Goal: Task Accomplishment & Management: Manage account settings

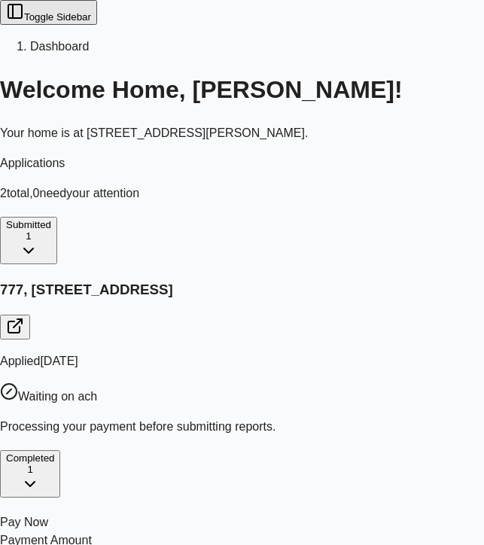
click at [26, 25] on button "Toggle Sidebar" at bounding box center [48, 12] width 97 height 25
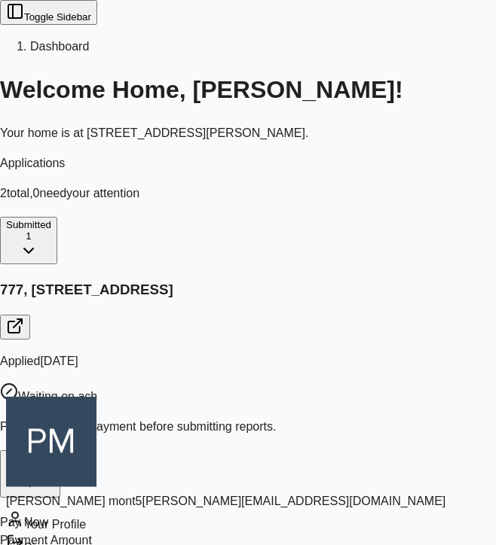
click at [100, 534] on div "Sign out" at bounding box center [225, 545] width 439 height 23
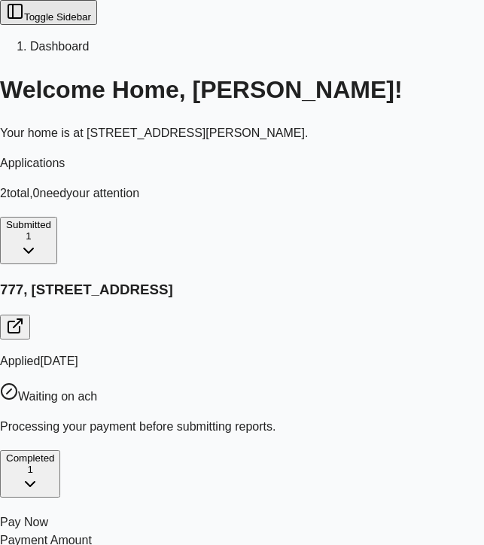
type input "*"
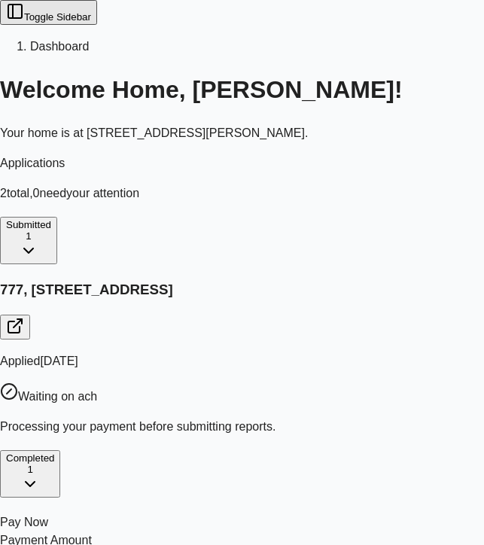
click at [25, 21] on button "Toggle Sidebar" at bounding box center [48, 12] width 97 height 25
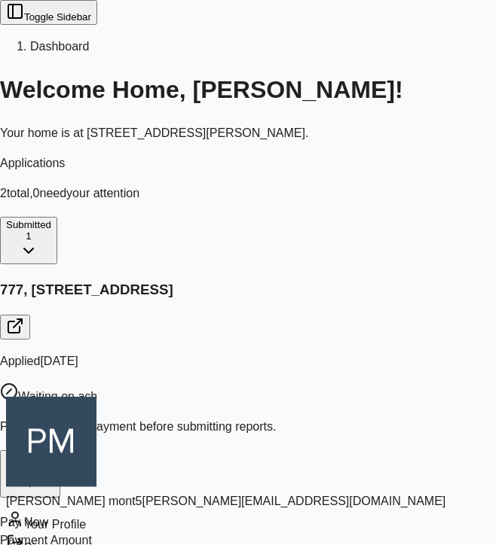
click at [81, 534] on div "Sign out" at bounding box center [225, 545] width 439 height 23
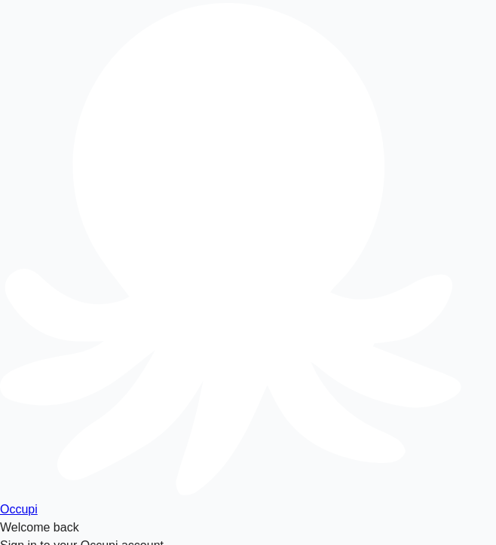
type input "**********"
